Goal: Information Seeking & Learning: Learn about a topic

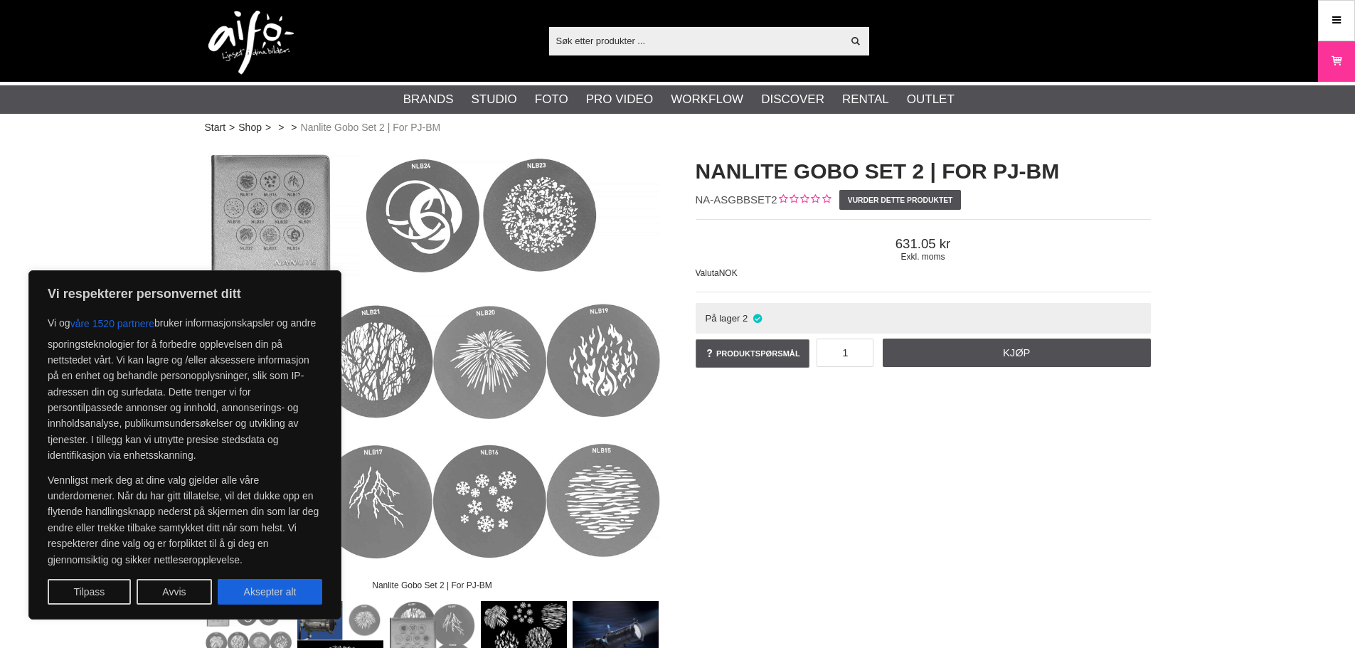
click at [770, 488] on div "Nanlite Gobo Set 2 | For PJ-BM Nanlite Gobo Set 2 | For PJ-BM NA-ASGBBSET2 Vurd…" at bounding box center [678, 414] width 982 height 545
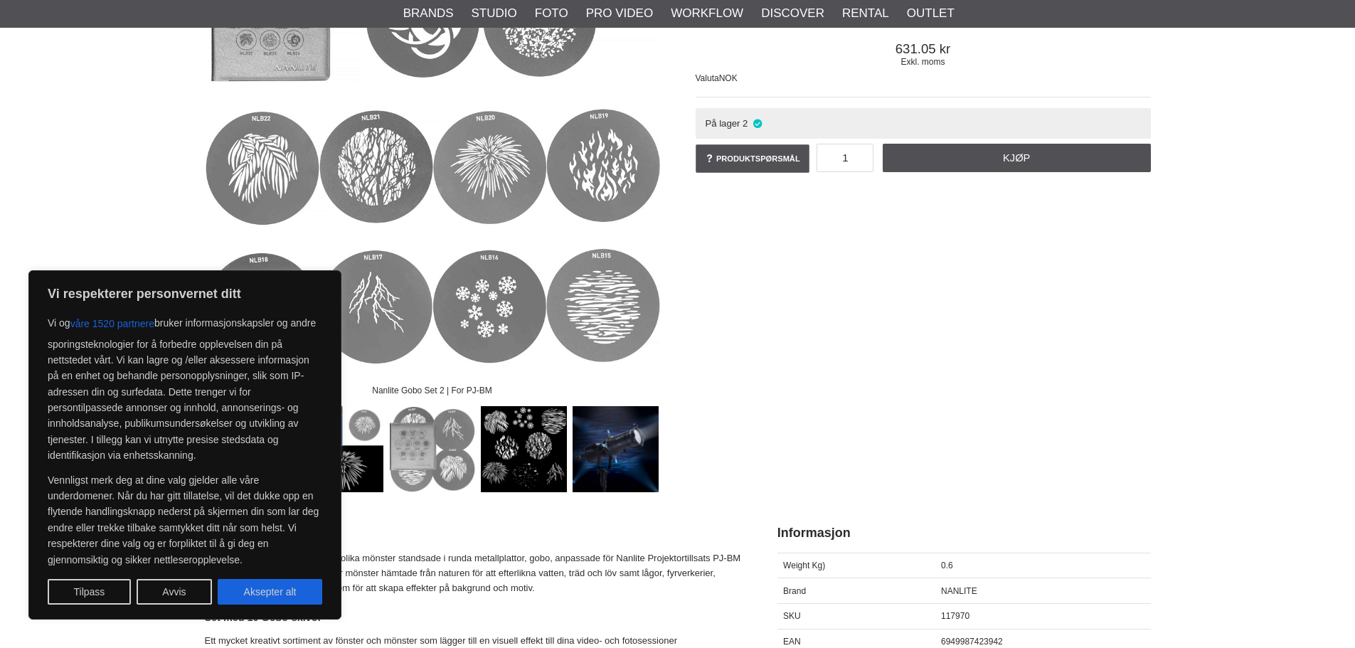
scroll to position [356, 0]
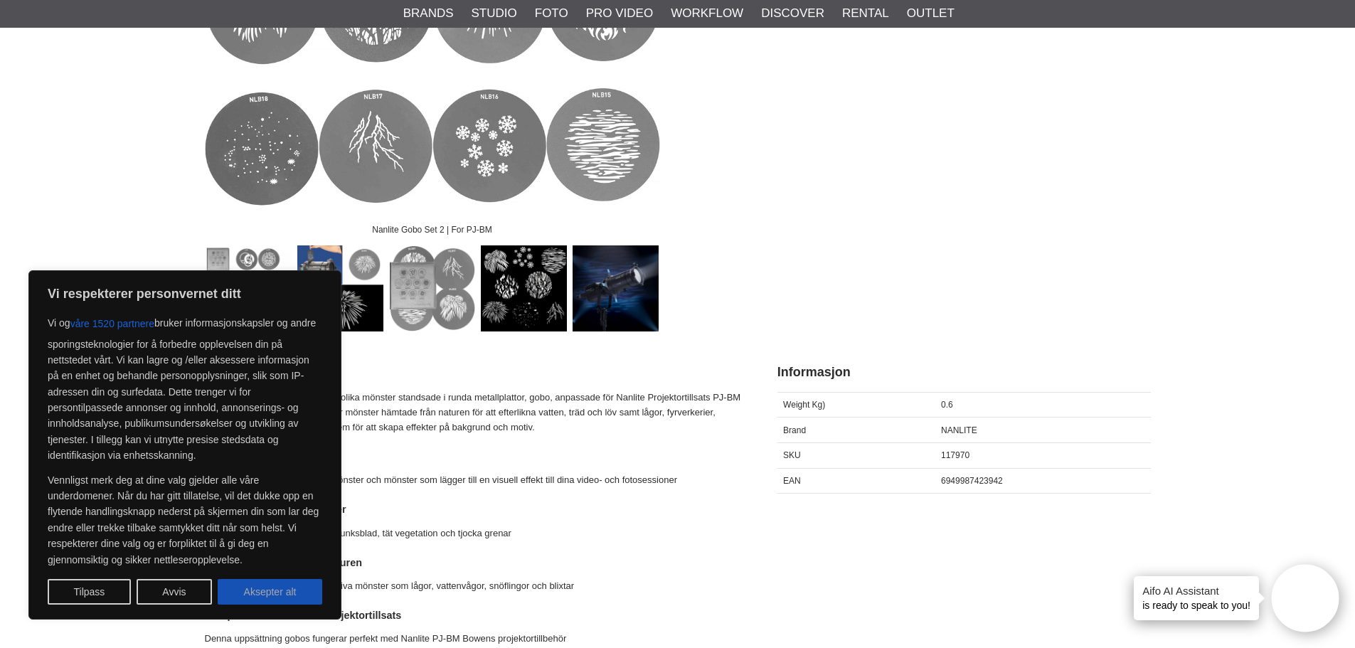
click at [300, 595] on button "Aksepter alt" at bounding box center [270, 592] width 105 height 26
checkbox input "true"
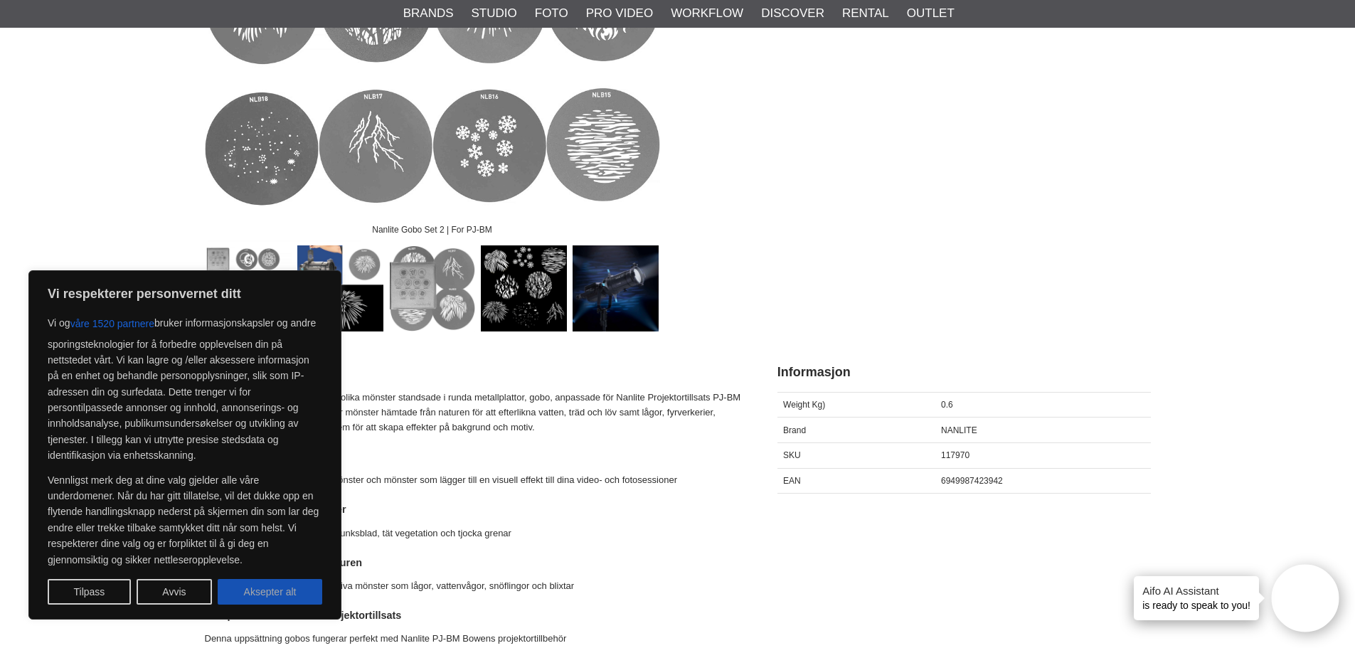
checkbox input "true"
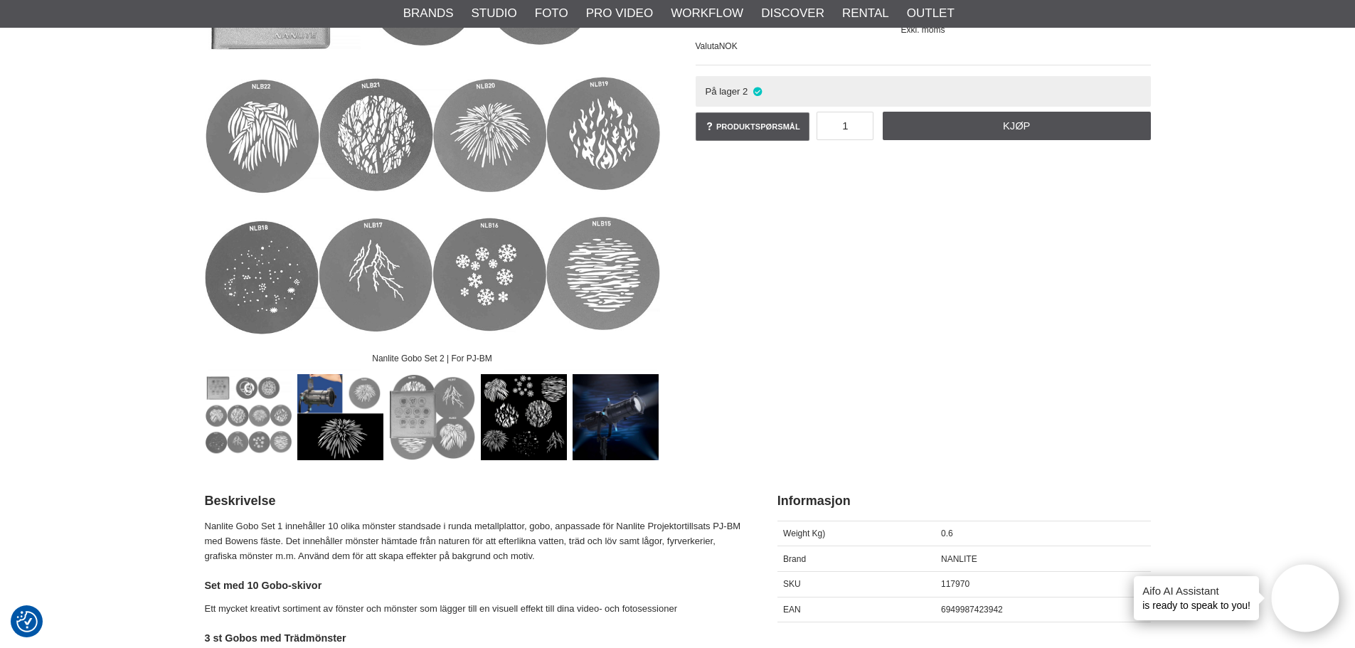
scroll to position [0, 0]
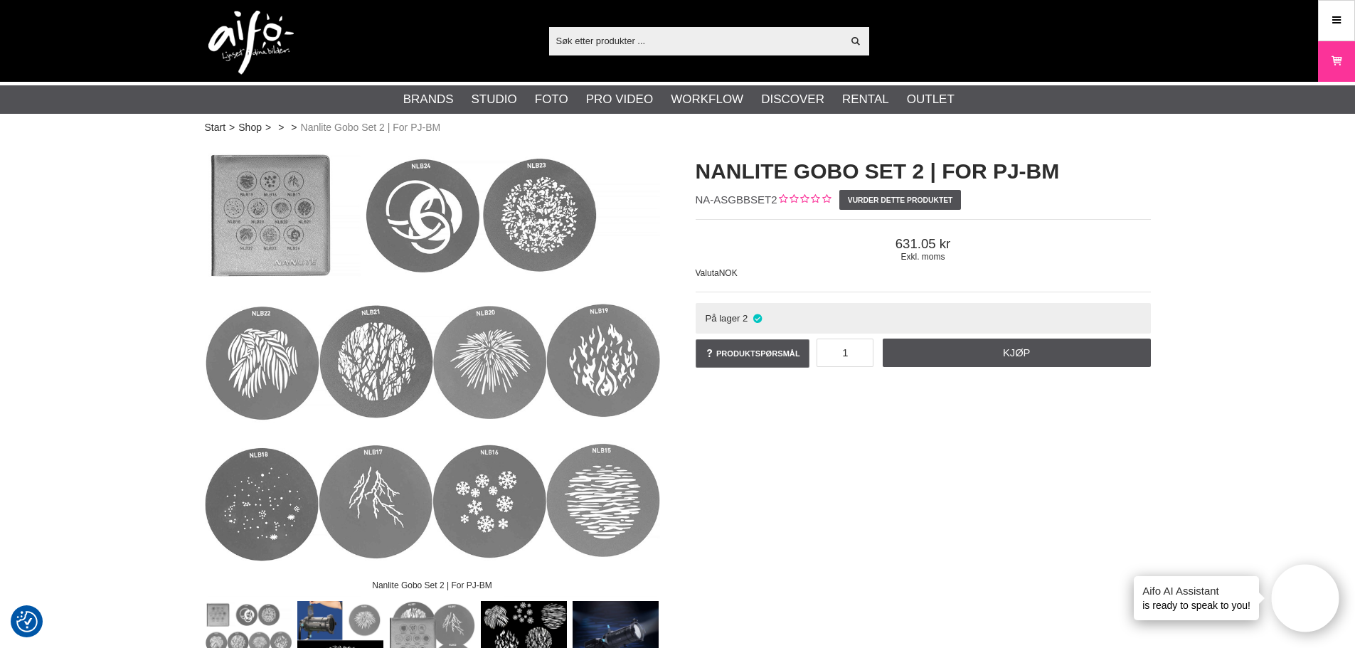
click at [272, 505] on img at bounding box center [432, 369] width 455 height 455
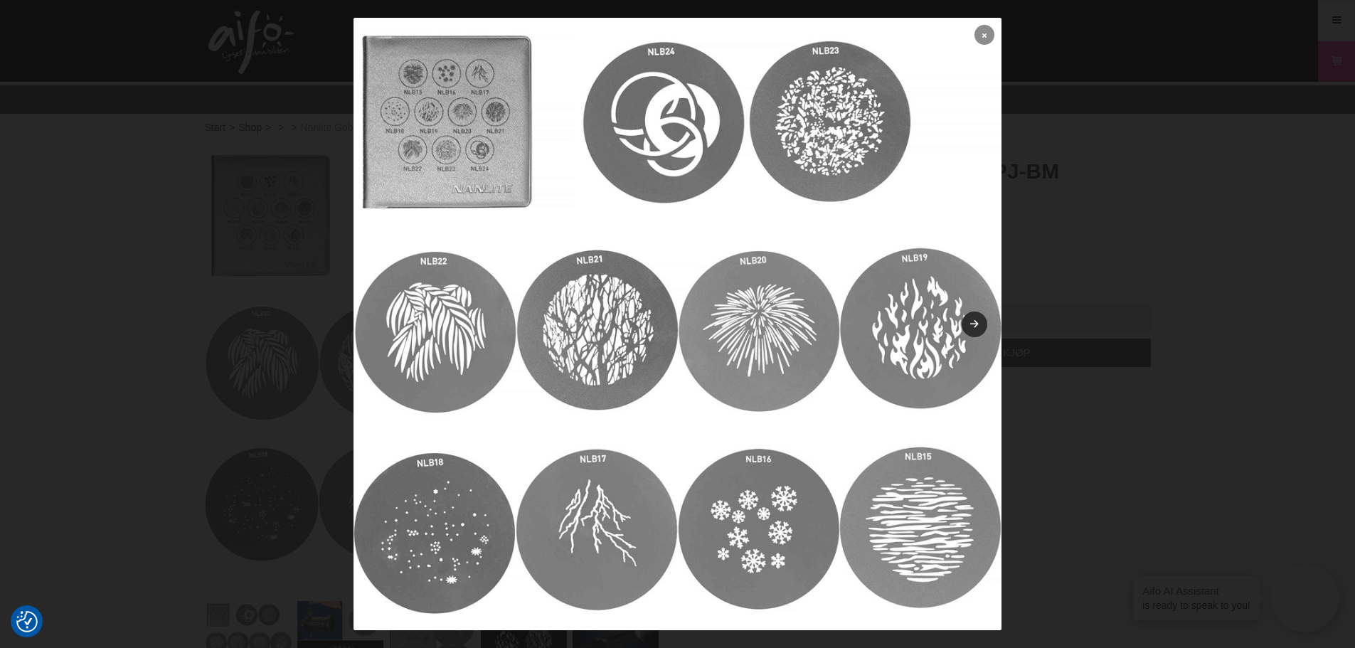
click at [974, 39] on link at bounding box center [984, 35] width 20 height 20
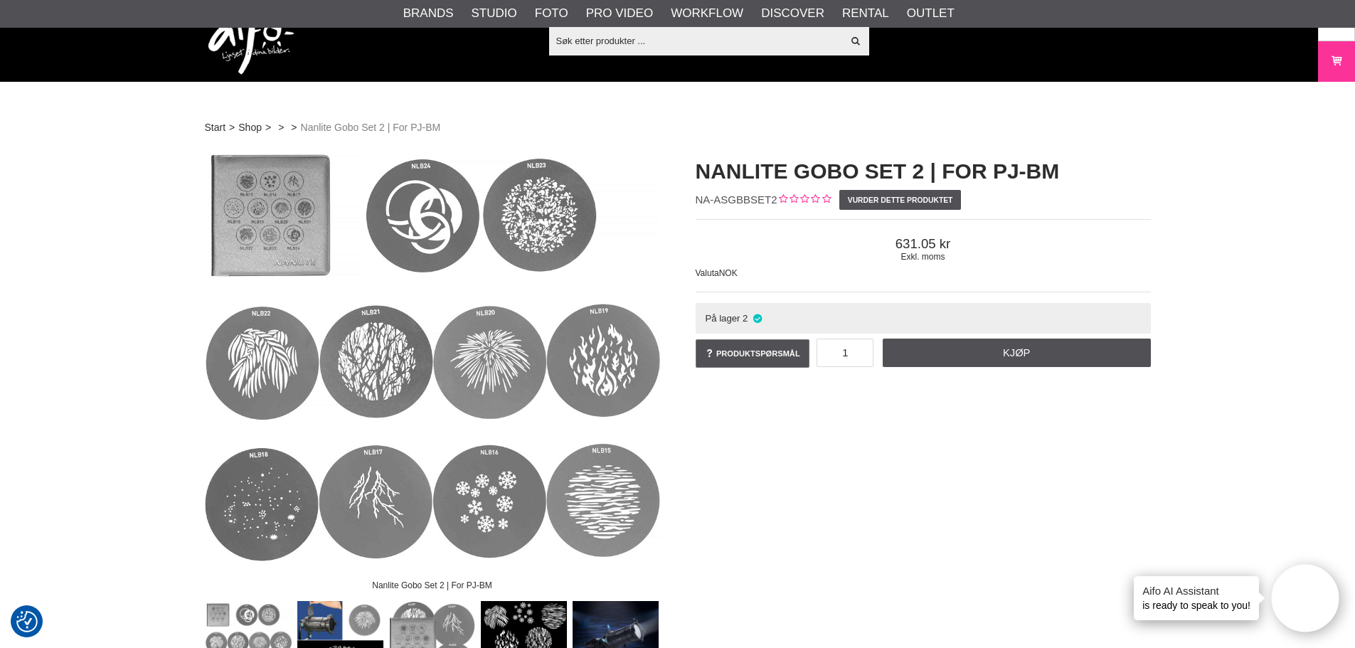
scroll to position [356, 0]
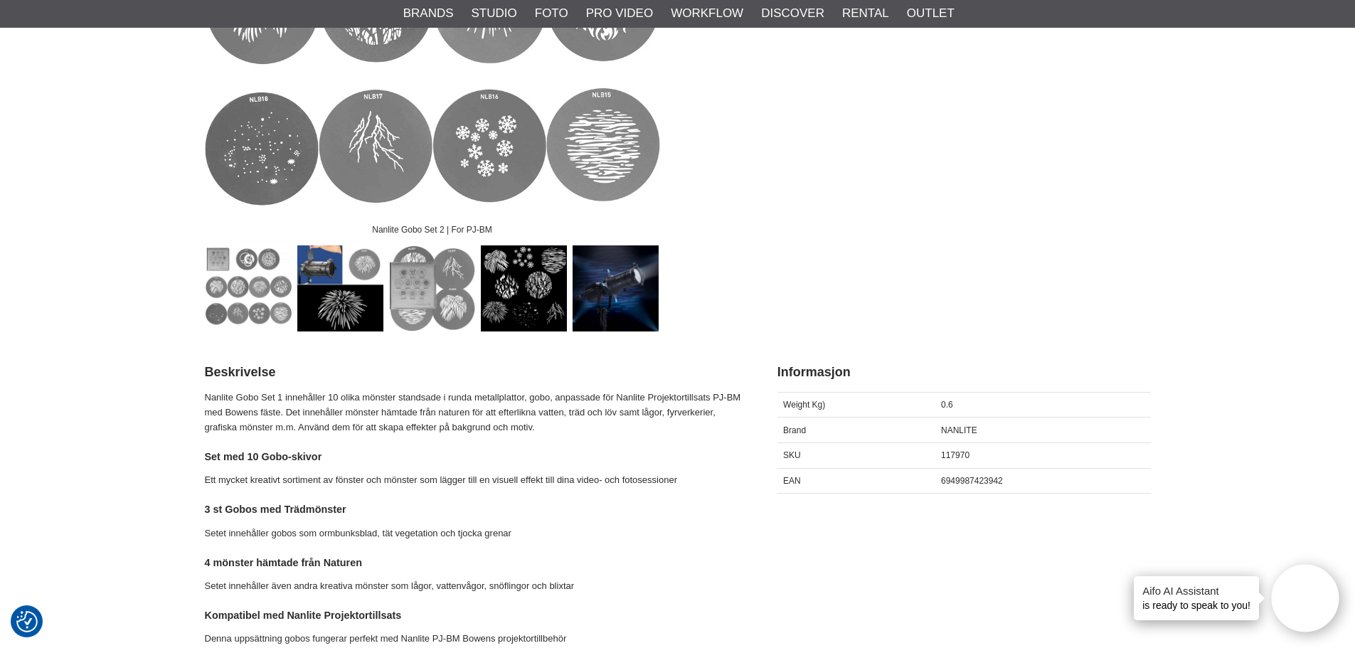
click at [534, 292] on img at bounding box center [524, 288] width 86 height 86
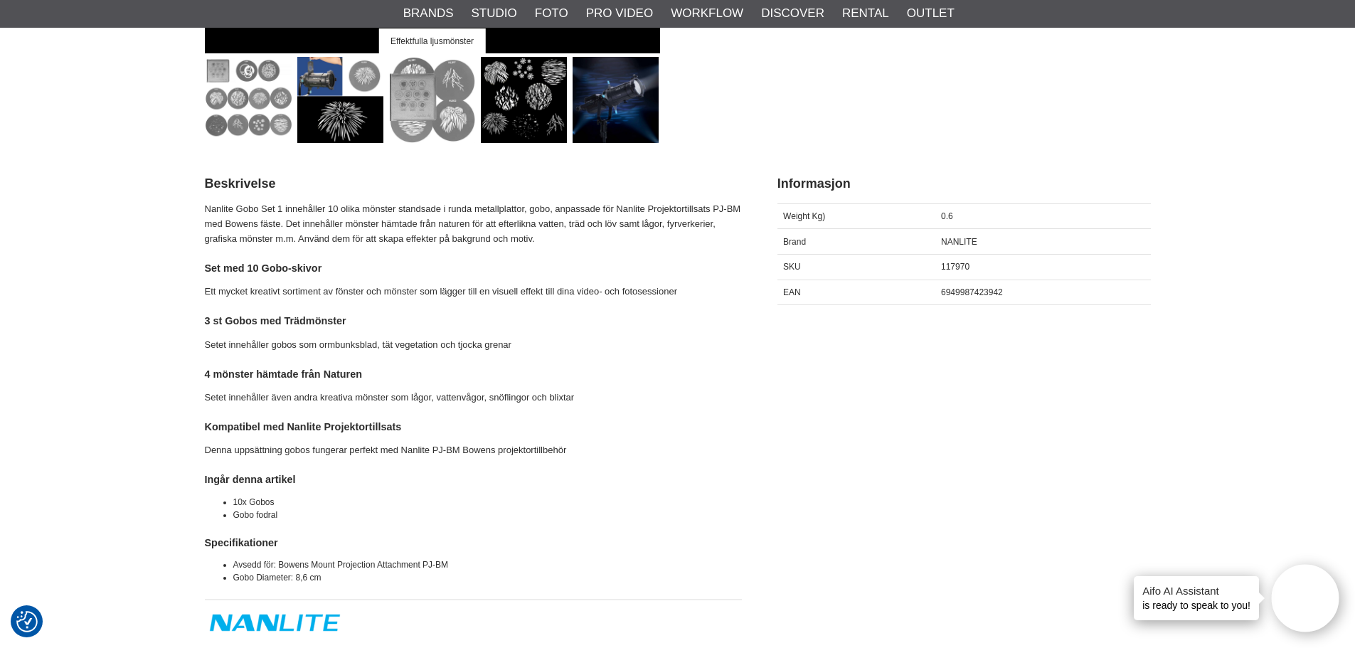
scroll to position [569, 0]
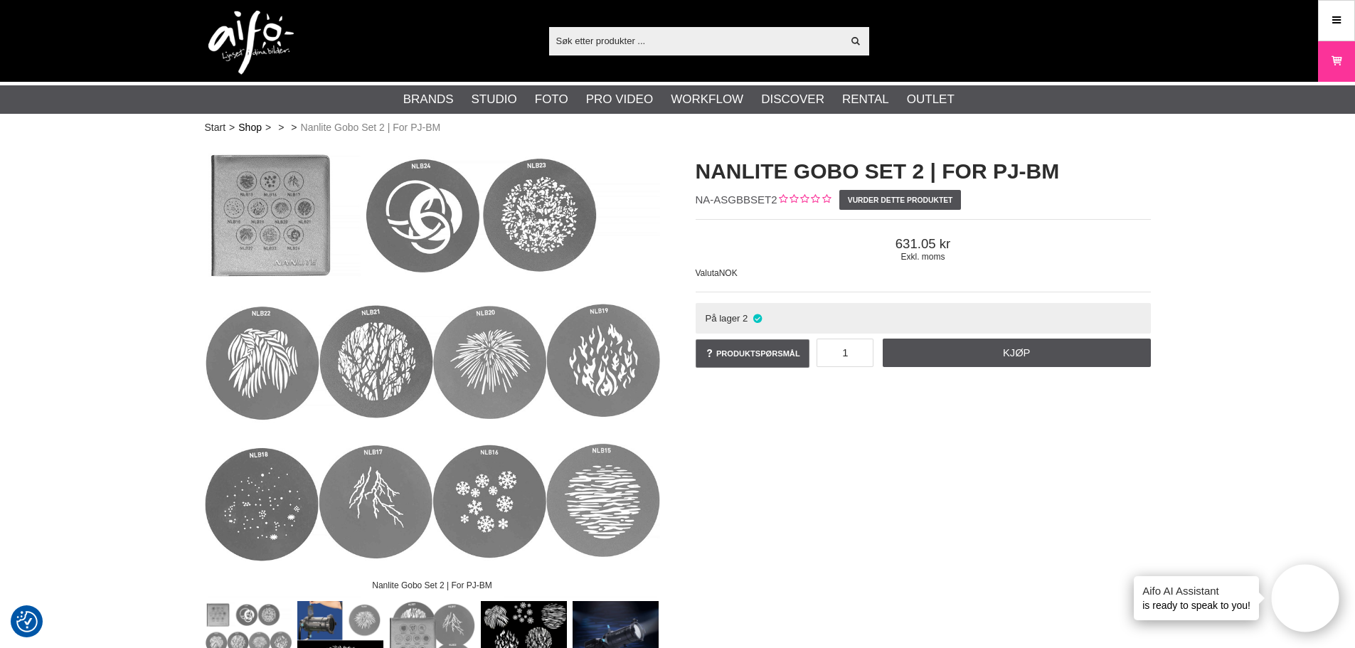
click at [251, 127] on link "Shop" at bounding box center [249, 127] width 23 height 15
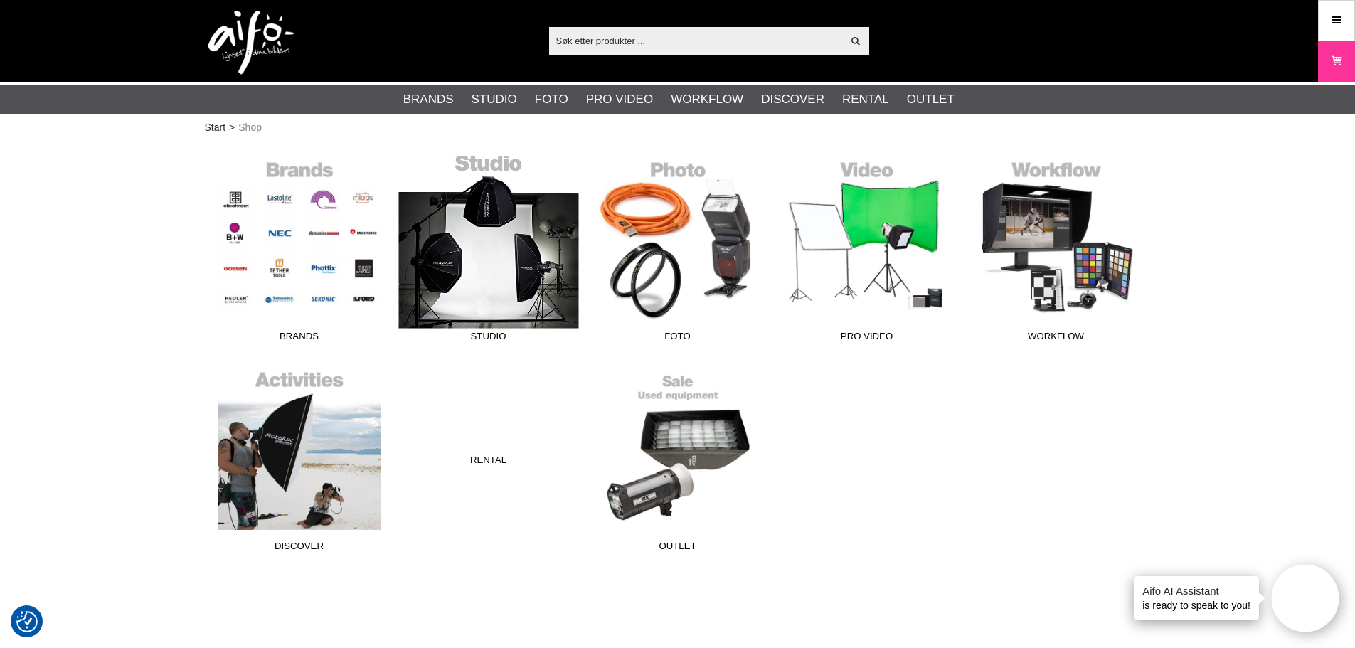
click at [541, 274] on link "Studio" at bounding box center [488, 252] width 189 height 192
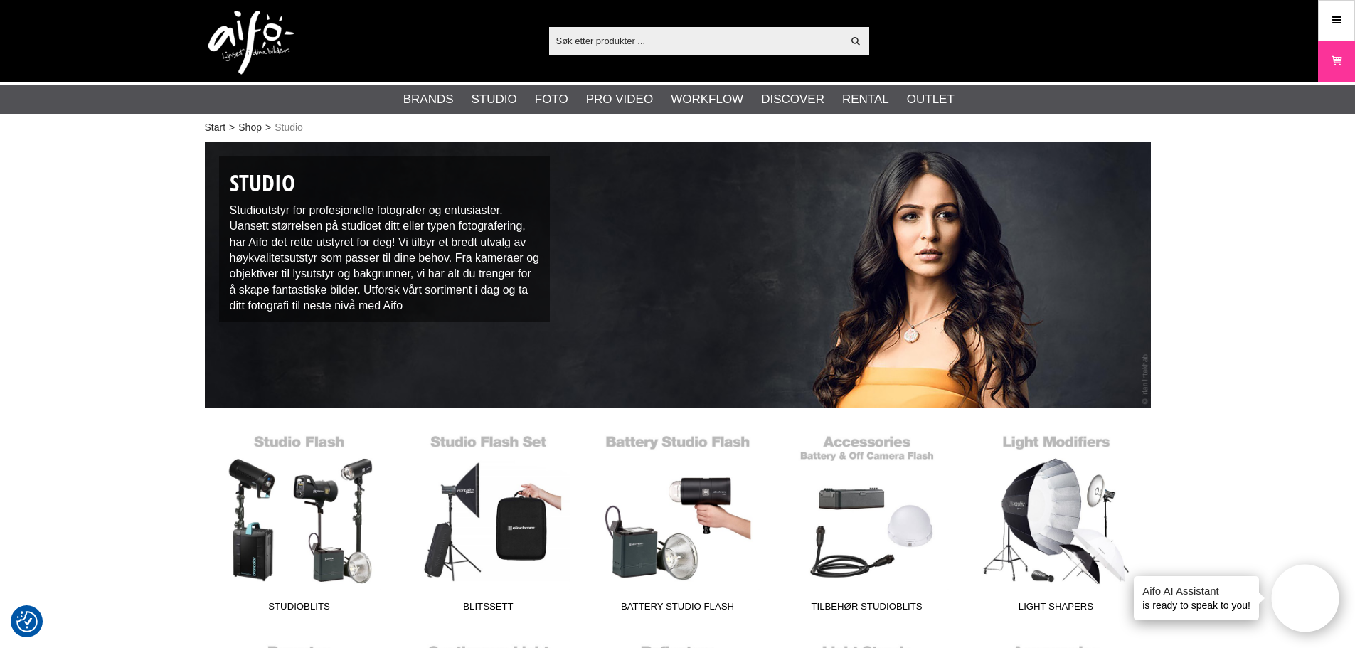
click at [616, 36] on input "text" at bounding box center [696, 40] width 294 height 21
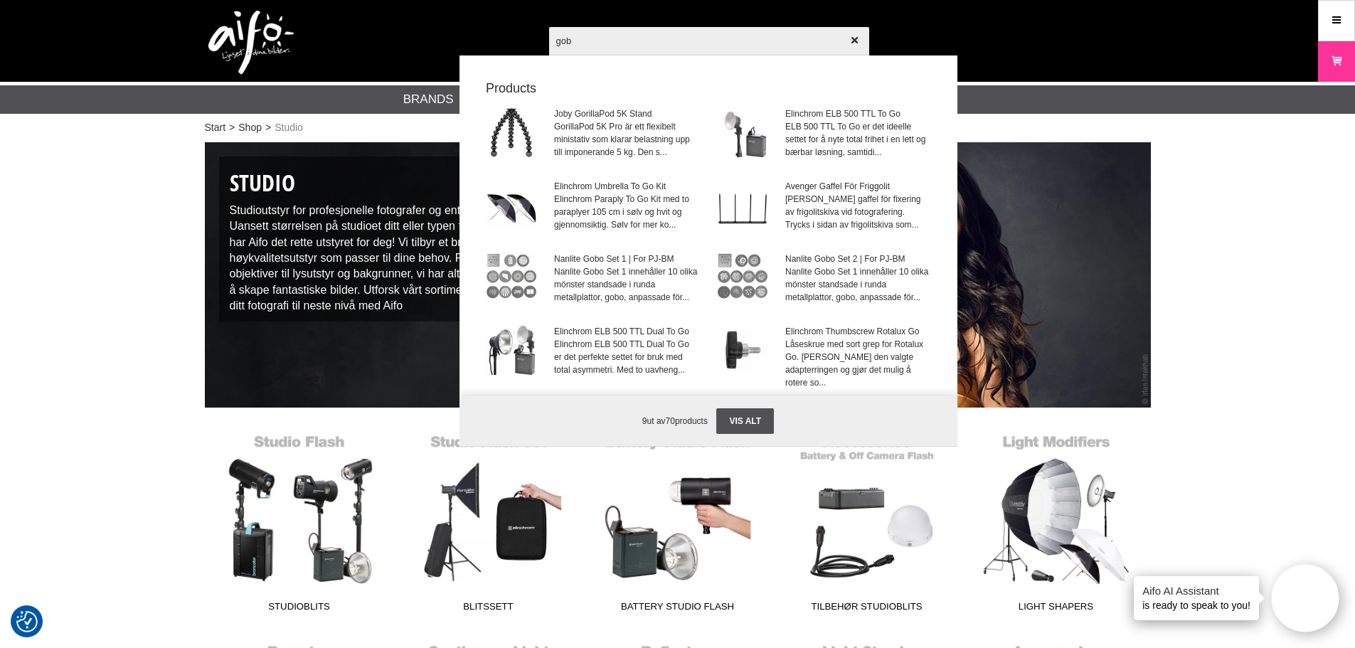
type input "gobo"
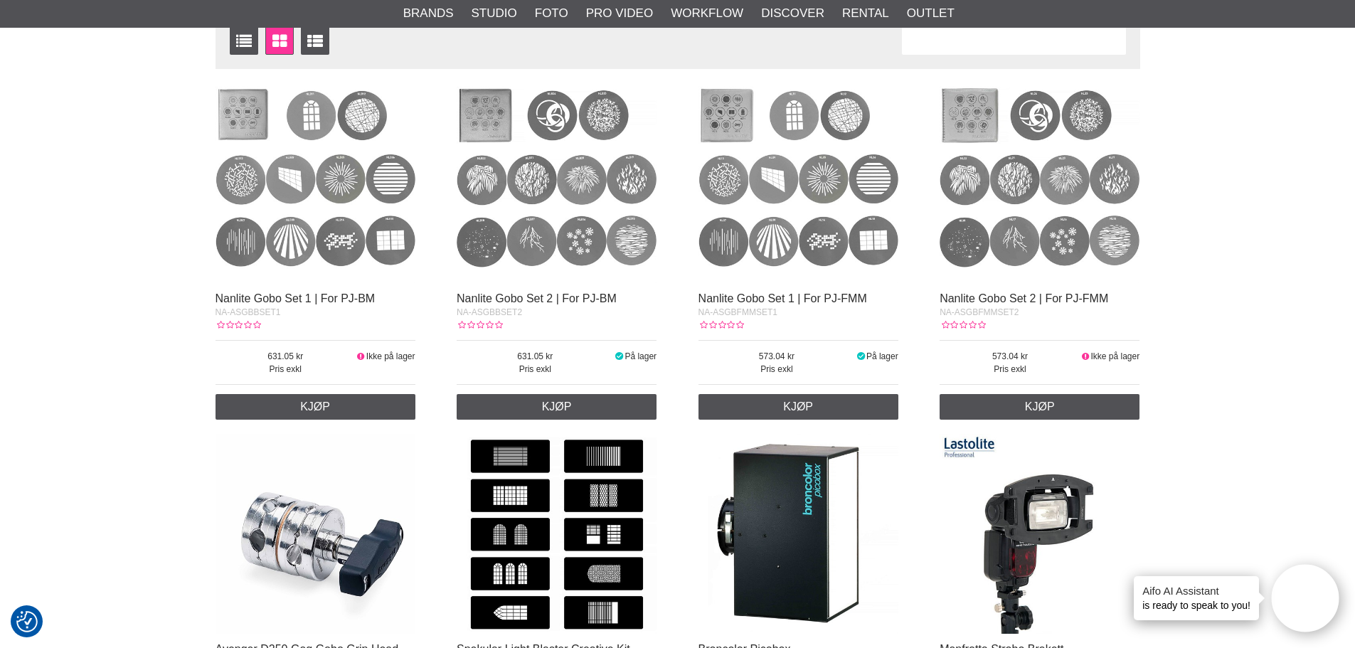
scroll to position [213, 0]
